Goal: Transaction & Acquisition: Purchase product/service

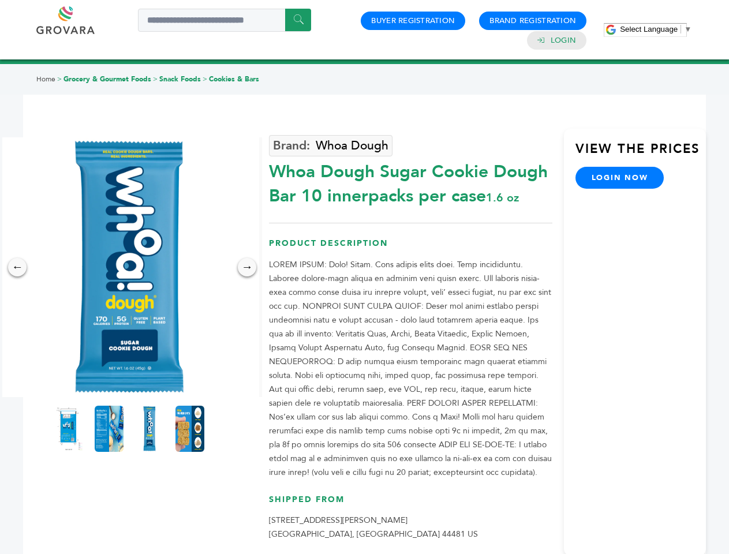
click at [655, 29] on span "Select Language" at bounding box center [649, 29] width 58 height 9
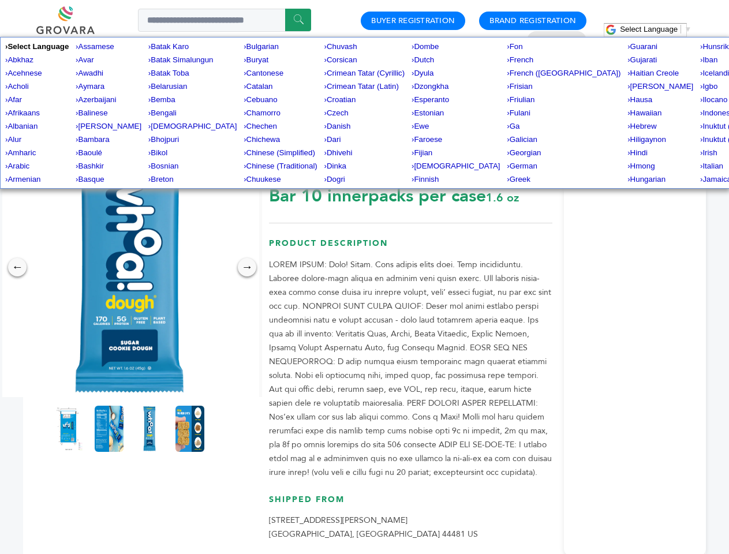
click at [129, 267] on img at bounding box center [129, 267] width 260 height 260
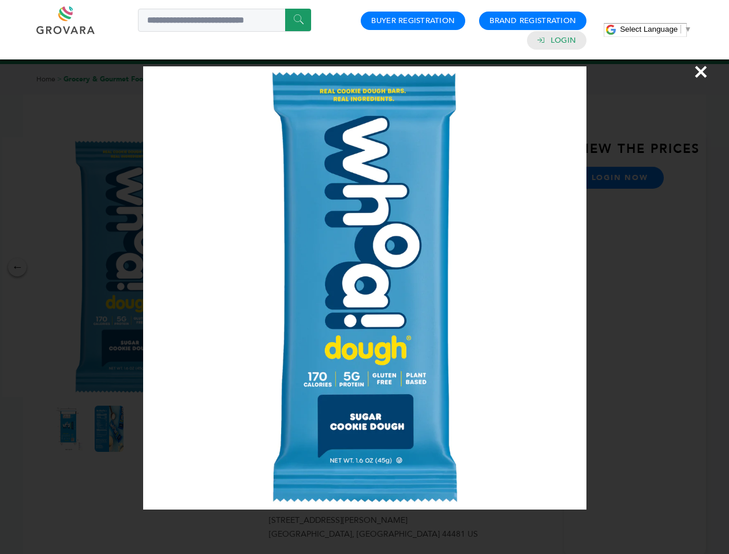
click at [17, 267] on div "×" at bounding box center [364, 277] width 729 height 554
click at [247, 267] on div "→" at bounding box center [247, 267] width 18 height 18
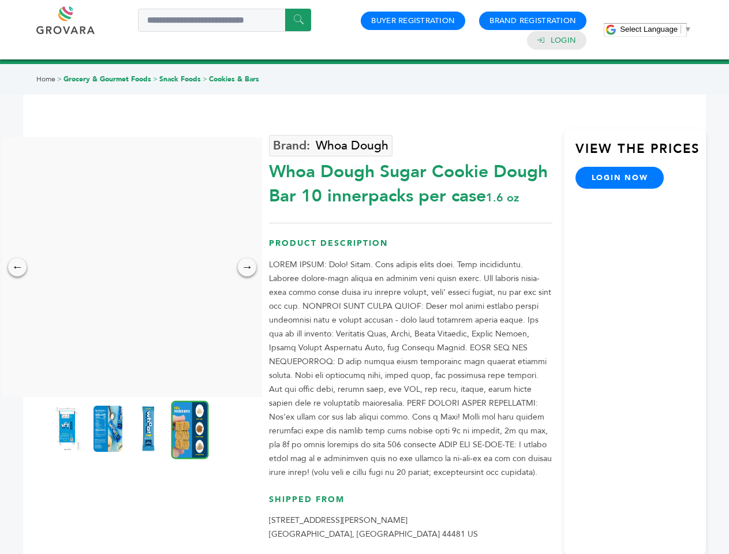
click at [69, 429] on img at bounding box center [67, 429] width 29 height 46
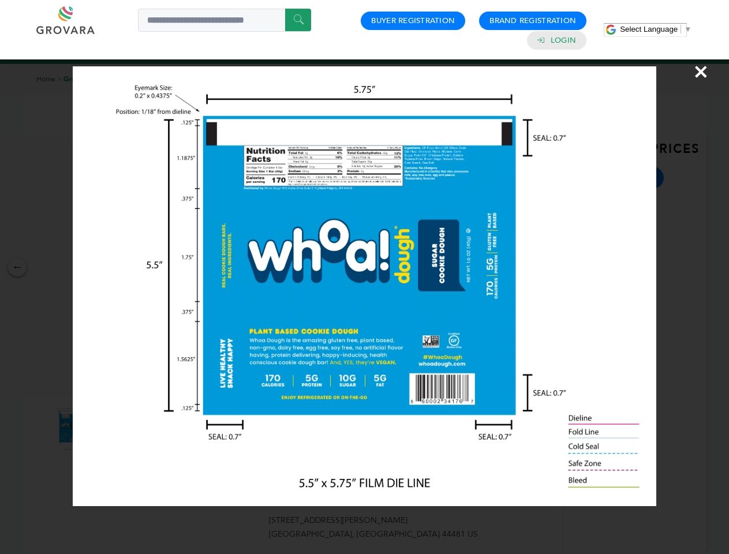
click at [109, 429] on div "×" at bounding box center [364, 277] width 729 height 554
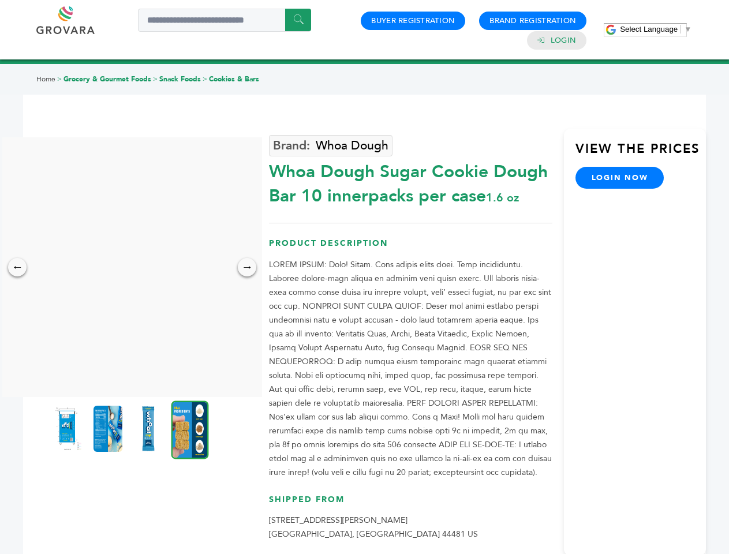
click at [149, 429] on img at bounding box center [148, 429] width 29 height 46
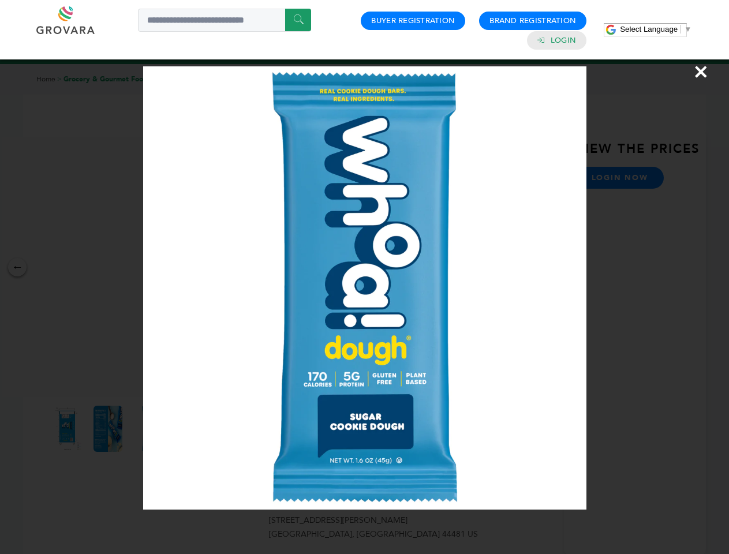
click at [190, 429] on div "×" at bounding box center [364, 277] width 729 height 554
